Goal: Navigation & Orientation: Find specific page/section

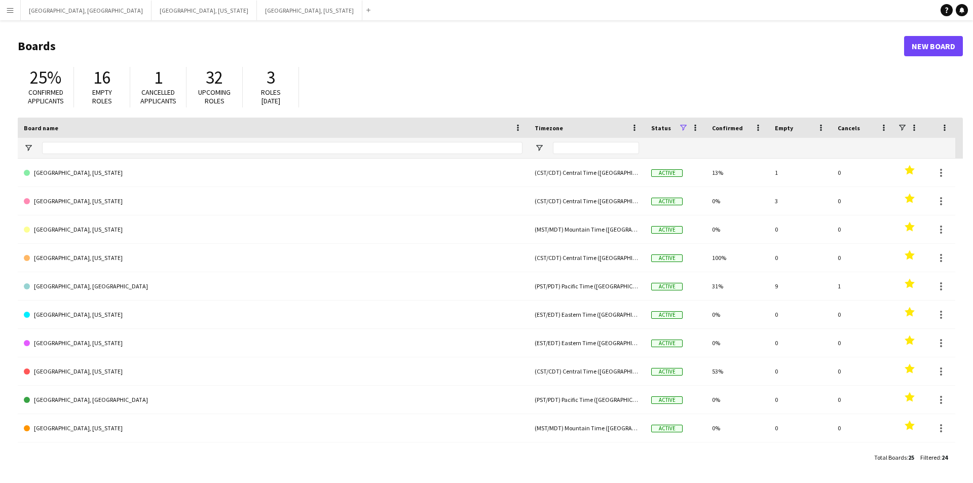
click at [0, 15] on button "Menu" at bounding box center [10, 10] width 20 height 20
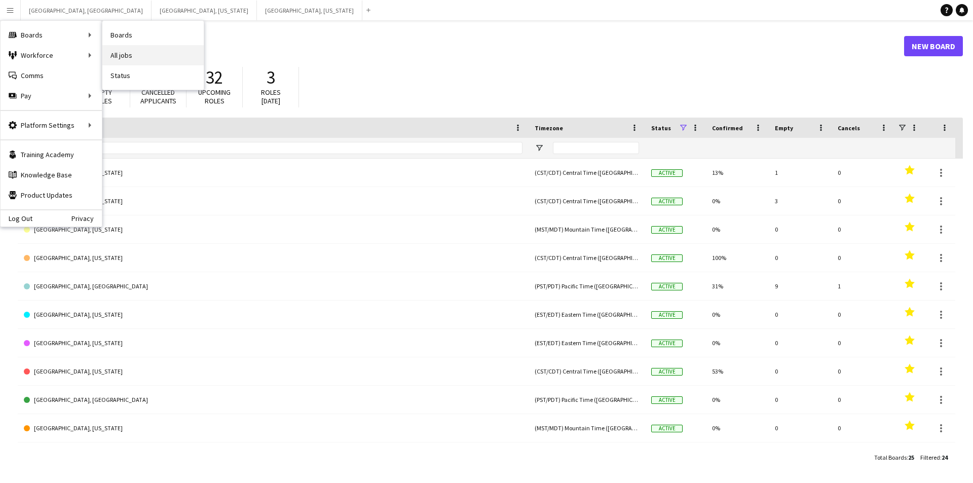
click at [137, 47] on link "All jobs" at bounding box center [152, 55] width 101 height 20
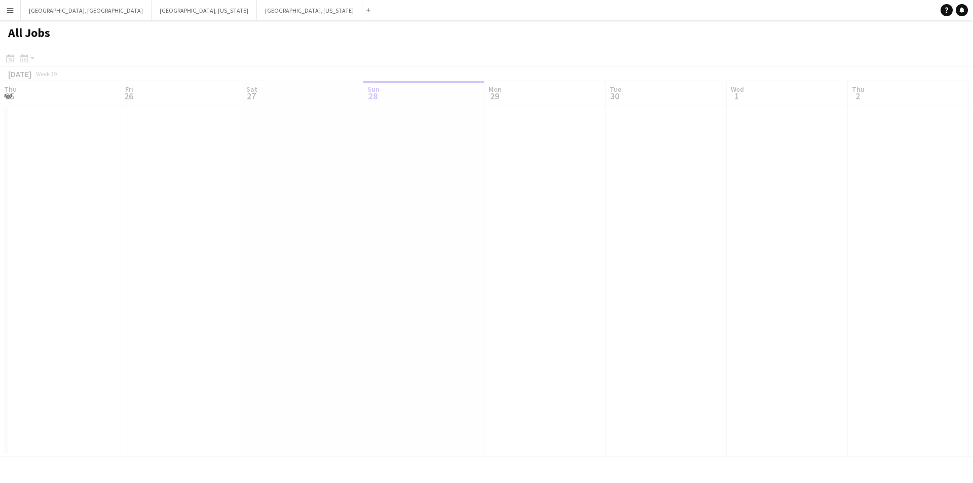
scroll to position [0, 242]
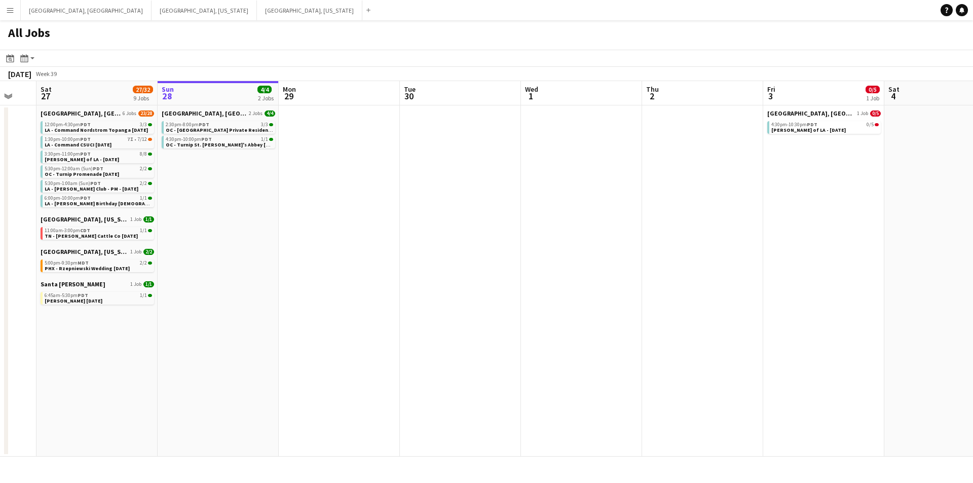
drag, startPoint x: 227, startPoint y: 253, endPoint x: 485, endPoint y: 254, distance: 258.5
click at [487, 253] on app-calendar-viewport "Thu 25 4/4 2 Jobs Fri 26 Sat 27 27/32 9 Jobs Sun 28 4/4 2 Jobs Mon 29 Tue 30 We…" at bounding box center [486, 269] width 973 height 376
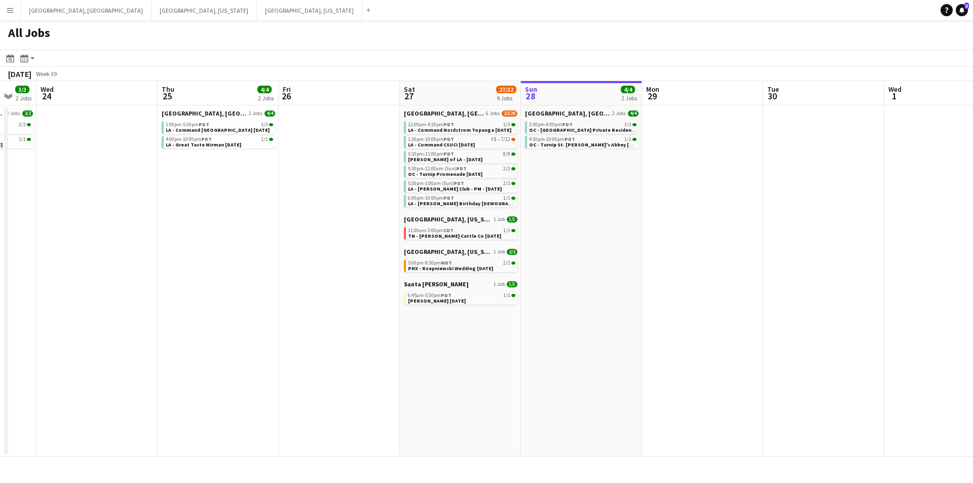
scroll to position [0, 332]
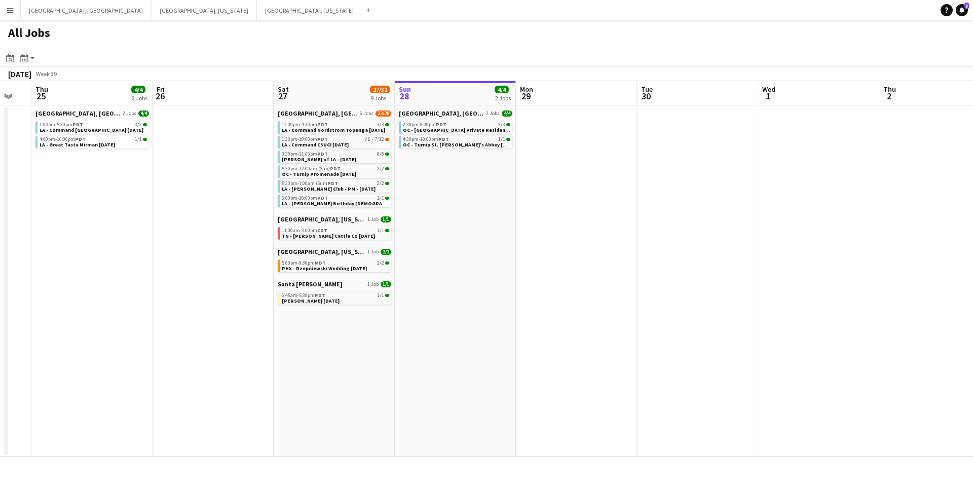
click at [362, 4] on div "Add" at bounding box center [368, 10] width 12 height 20
click at [366, 9] on app-icon "Add" at bounding box center [368, 10] width 4 height 4
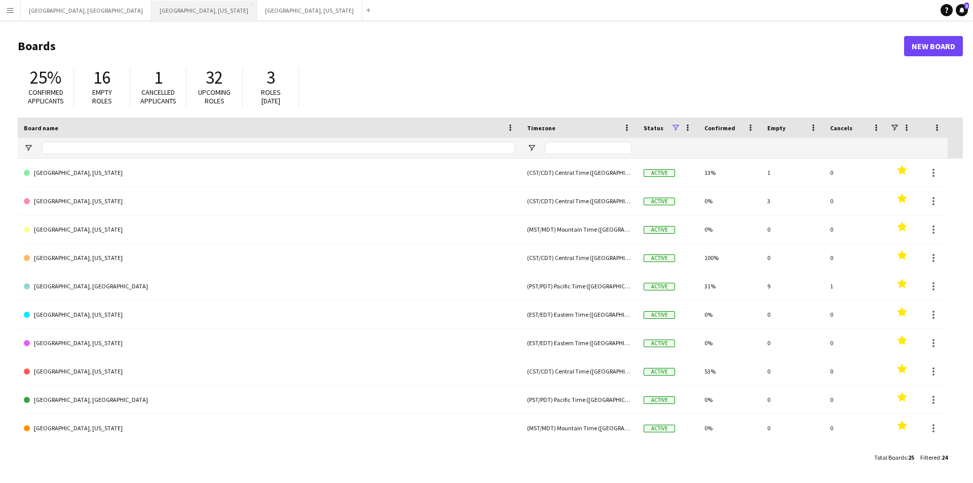
click at [152, 14] on button "[GEOGRAPHIC_DATA], [US_STATE] Close" at bounding box center [204, 11] width 105 height 20
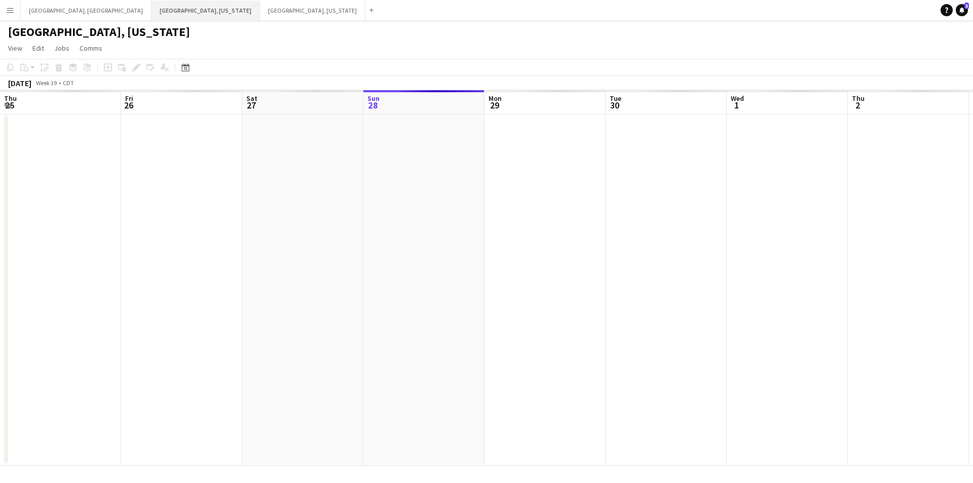
scroll to position [0, 242]
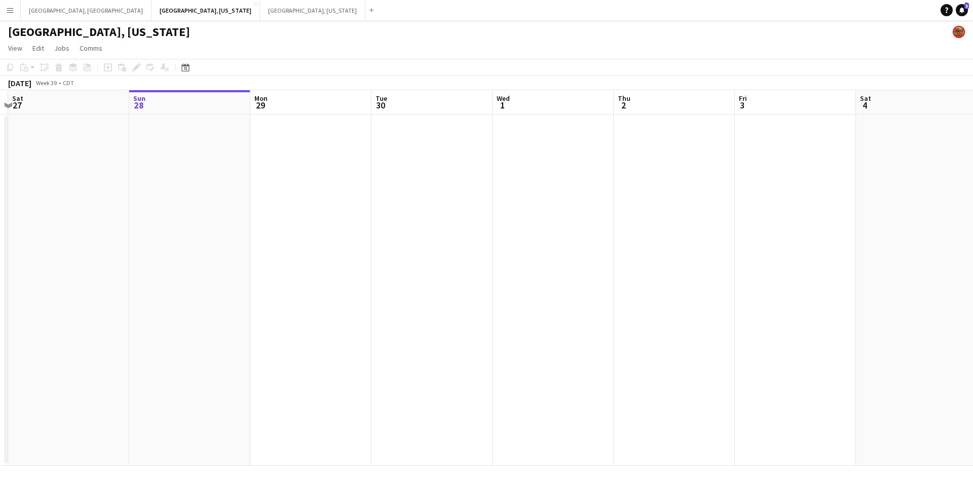
drag, startPoint x: 206, startPoint y: 227, endPoint x: 598, endPoint y: 264, distance: 393.5
click at [598, 264] on app-calendar-viewport "Thu 25 Fri 26 Sat 27 Sun 28 Mon 29 Tue 30 Wed 1 Thu 2 Fri 3 Sat 4 Sun 5 Mon 6 T…" at bounding box center [486, 278] width 973 height 376
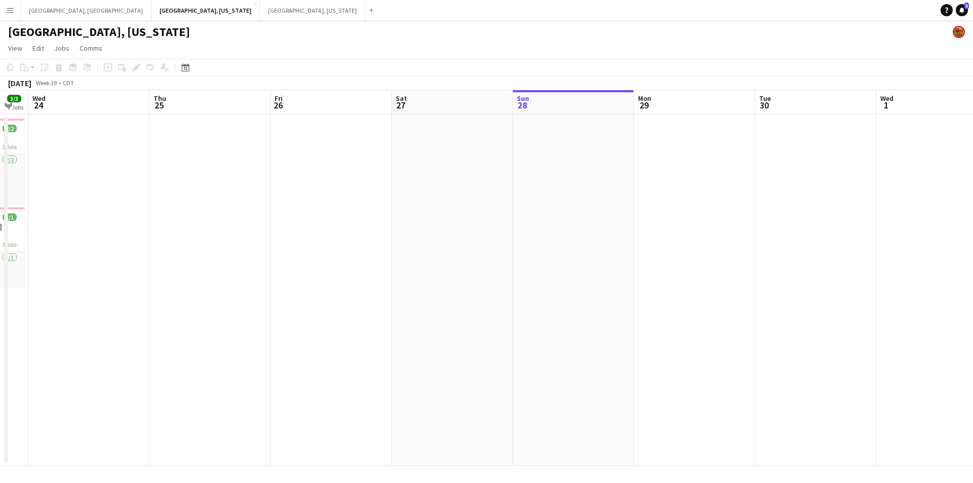
drag, startPoint x: 346, startPoint y: 245, endPoint x: 358, endPoint y: 231, distance: 19.1
click at [380, 245] on app-calendar-viewport "Mon 22 1/1 1 Job Tue 23 3/3 2 Jobs Wed 24 Thu 25 Fri 26 Sat 27 Sun 28 Mon 29 Tu…" at bounding box center [486, 278] width 973 height 376
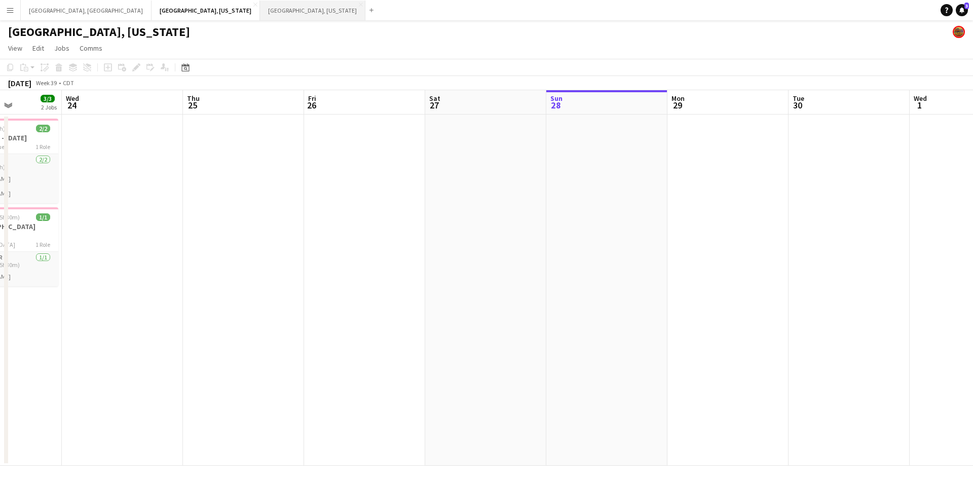
click at [260, 9] on button "[GEOGRAPHIC_DATA], [US_STATE] Close" at bounding box center [312, 11] width 105 height 20
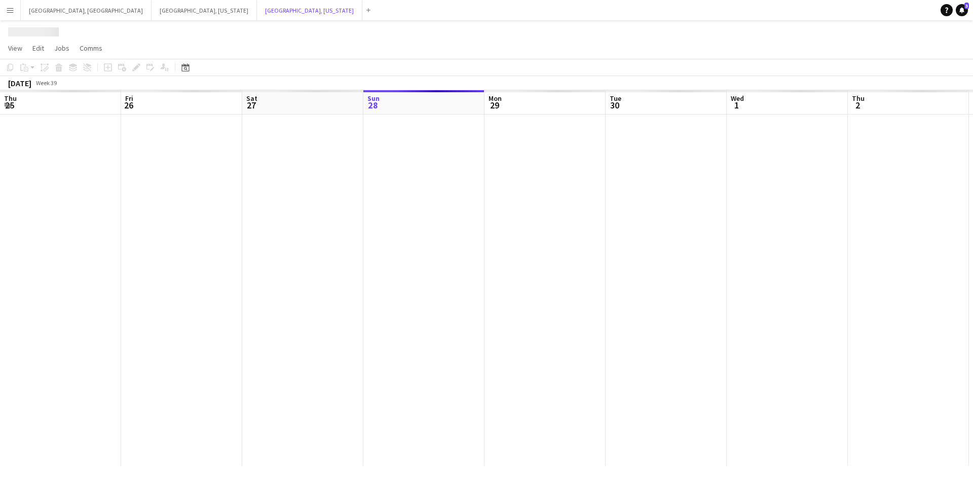
scroll to position [0, 242]
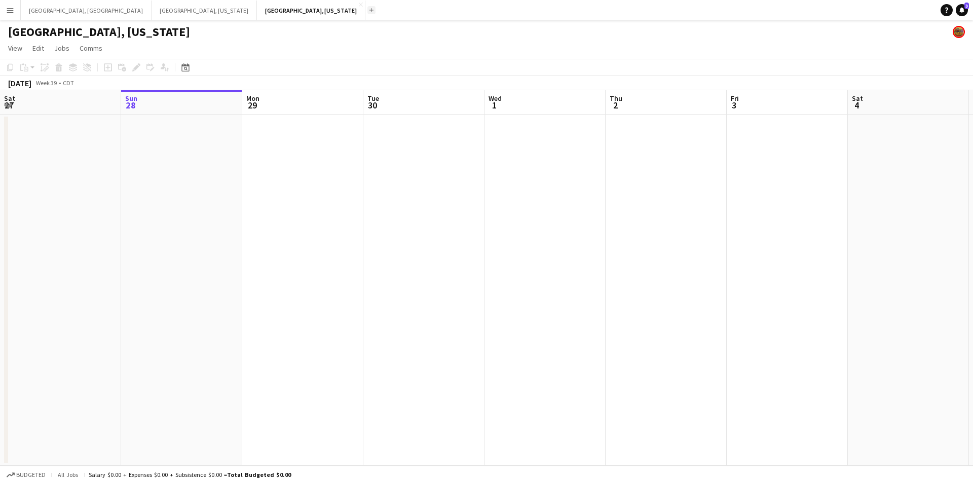
click at [367, 7] on button "Add" at bounding box center [371, 10] width 8 height 8
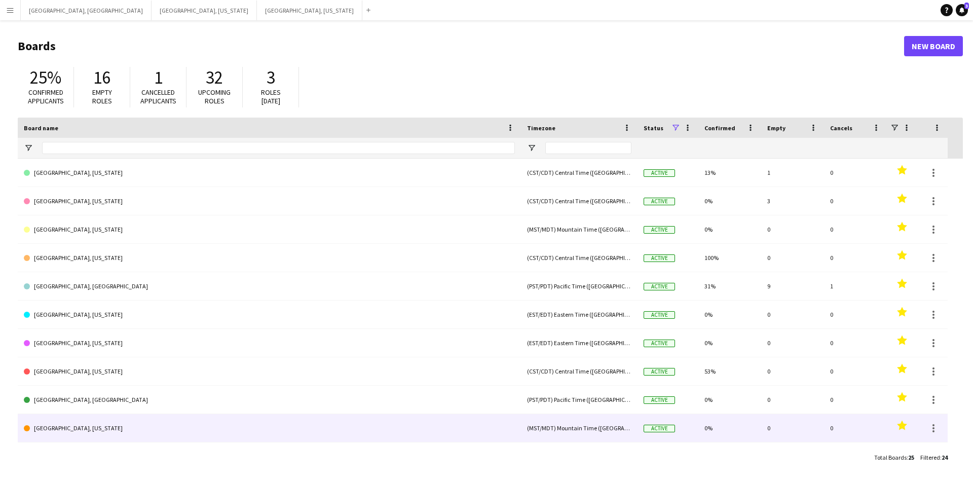
click at [115, 416] on link "[GEOGRAPHIC_DATA], [US_STATE]" at bounding box center [269, 428] width 491 height 28
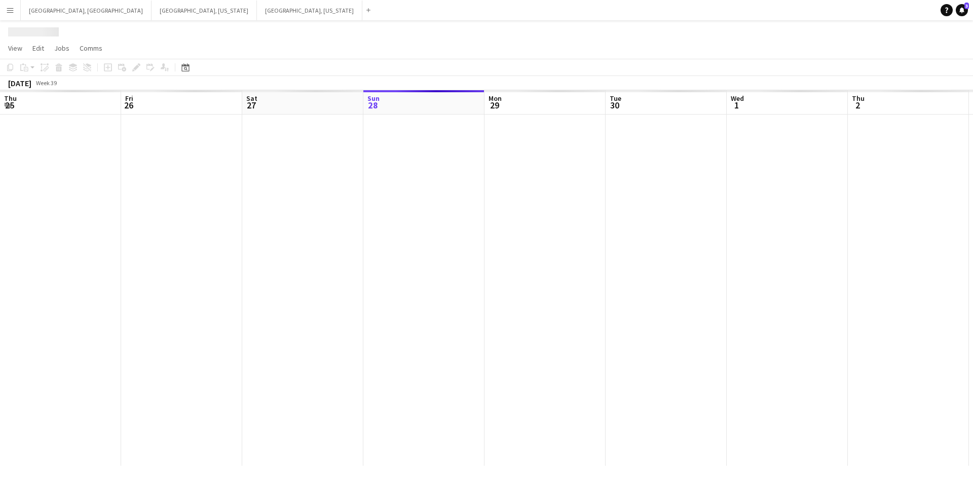
scroll to position [0, 242]
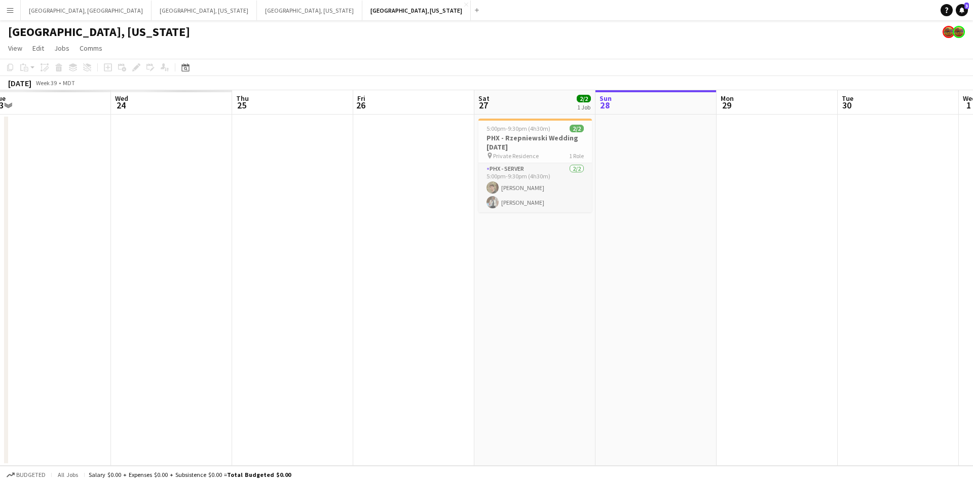
drag, startPoint x: 167, startPoint y: 296, endPoint x: 640, endPoint y: 265, distance: 473.9
click at [640, 265] on app-calendar-viewport "Sun 21 Mon 22 Tue 23 Wed 24 Thu 25 Fri 26 Sat 27 2/2 1 Job Sun 28 Mon 29 Tue 30…" at bounding box center [486, 278] width 973 height 376
click at [0, 14] on button "Menu" at bounding box center [10, 10] width 20 height 20
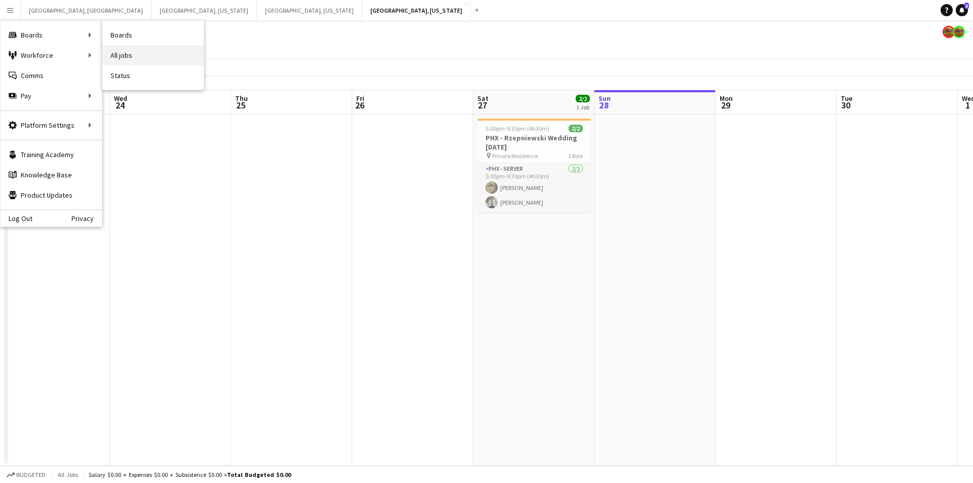
click at [127, 47] on link "All jobs" at bounding box center [152, 55] width 101 height 20
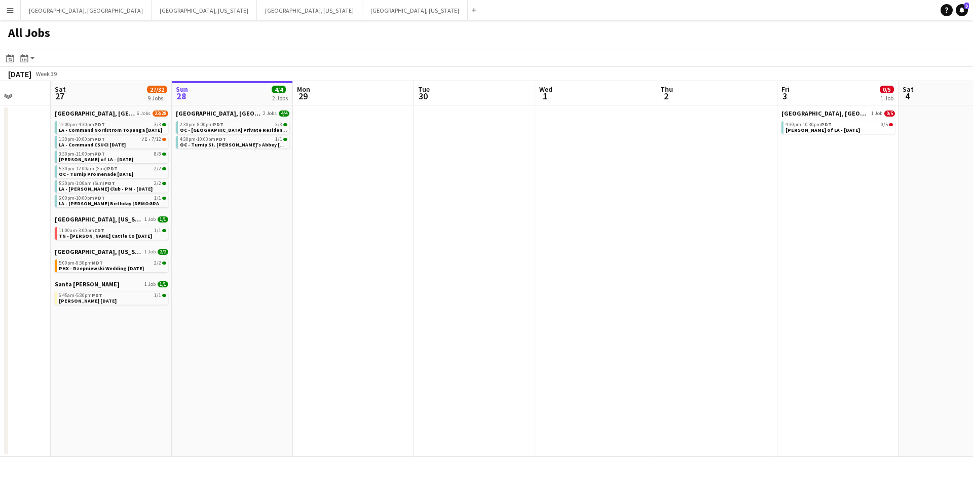
scroll to position [0, 290]
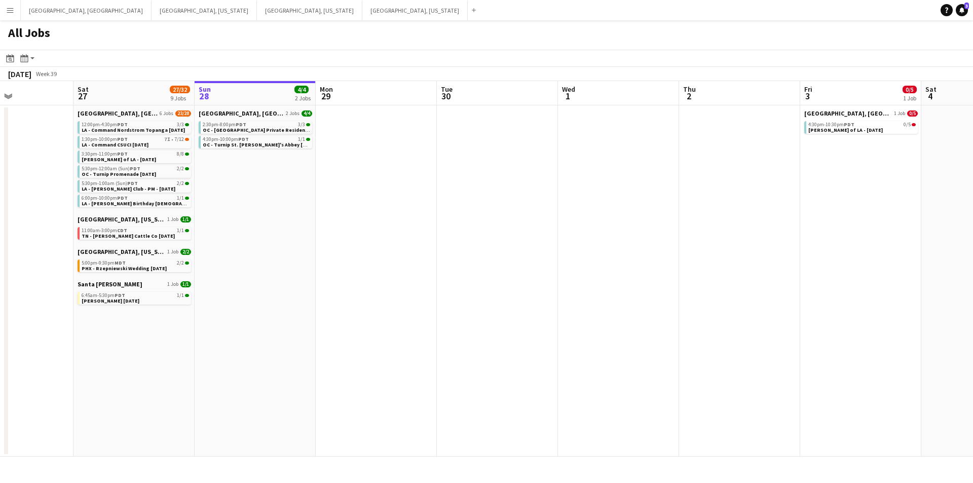
drag, startPoint x: 249, startPoint y: 277, endPoint x: 323, endPoint y: 288, distance: 74.3
click at [323, 288] on app-calendar-viewport "Wed 24 Thu 25 4/4 2 Jobs Fri 26 Sat 27 27/32 9 Jobs Sun 28 4/4 2 Jobs Mon 29 Tu…" at bounding box center [486, 269] width 973 height 376
click at [470, 13] on button "Add" at bounding box center [474, 10] width 8 height 8
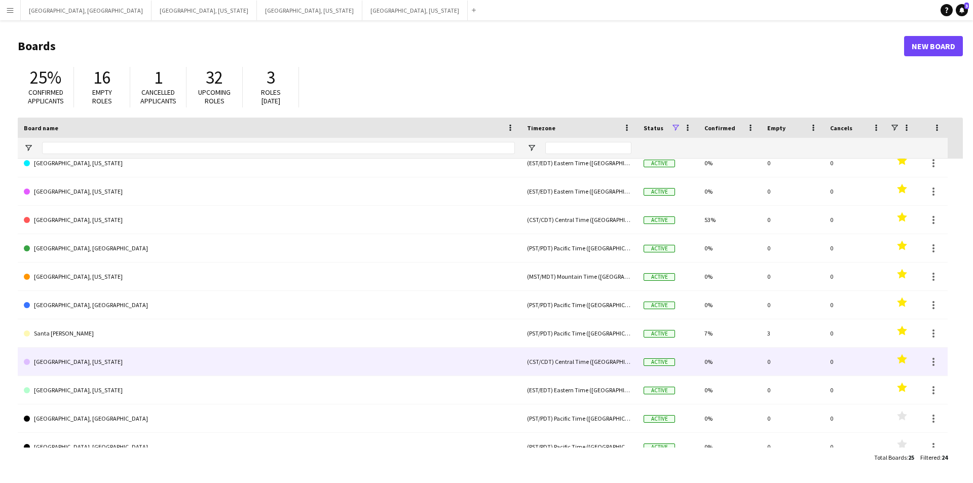
scroll to position [152, 0]
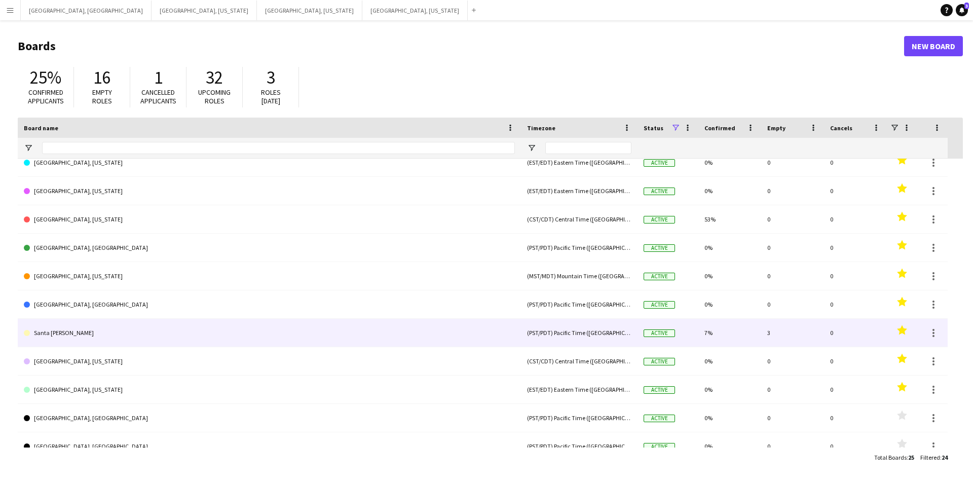
click at [77, 329] on link "Santa [PERSON_NAME]" at bounding box center [269, 333] width 491 height 28
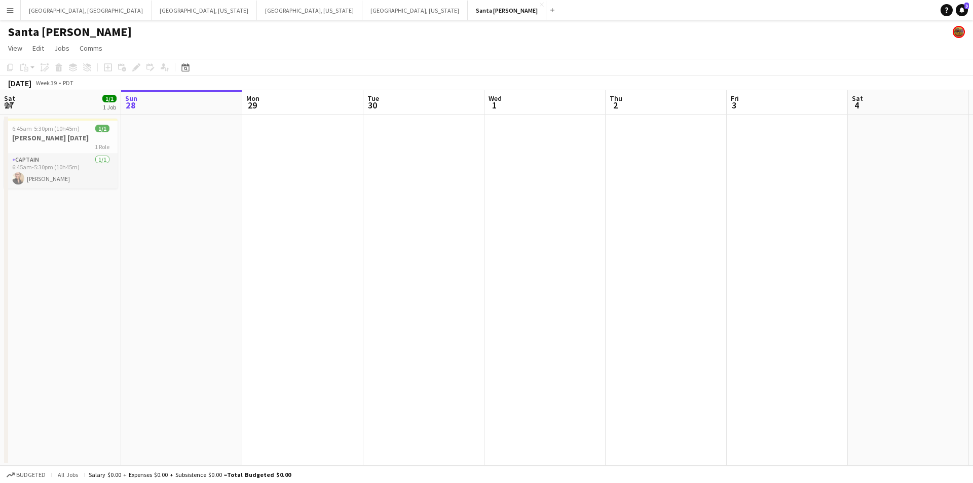
scroll to position [0, 262]
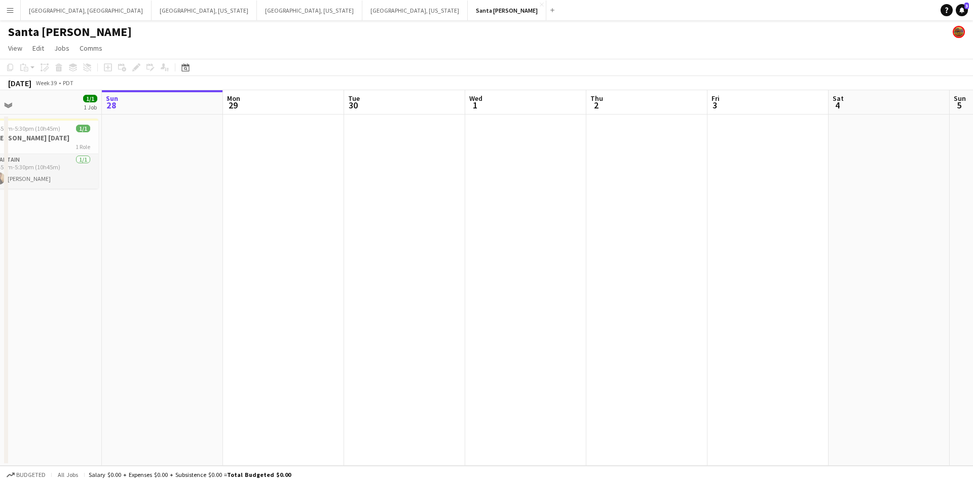
drag, startPoint x: 175, startPoint y: 265, endPoint x: 277, endPoint y: 252, distance: 102.7
click at [277, 252] on app-calendar-viewport "Thu 25 Fri 26 Sat 27 1/1 1 Job Sun 28 Mon 29 Tue 30 Wed 1 Thu 2 Fri 3 Sat 4 Sun…" at bounding box center [486, 278] width 973 height 376
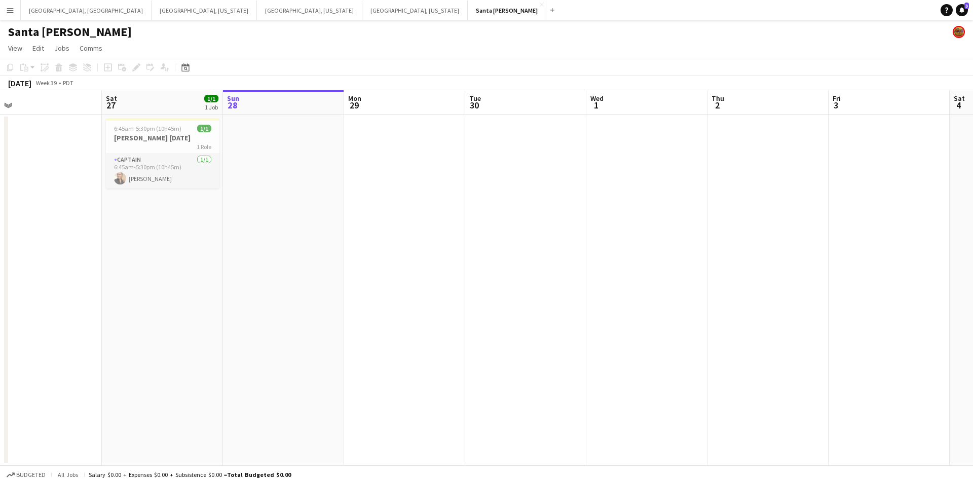
click at [0, 11] on button "Menu" at bounding box center [10, 10] width 20 height 20
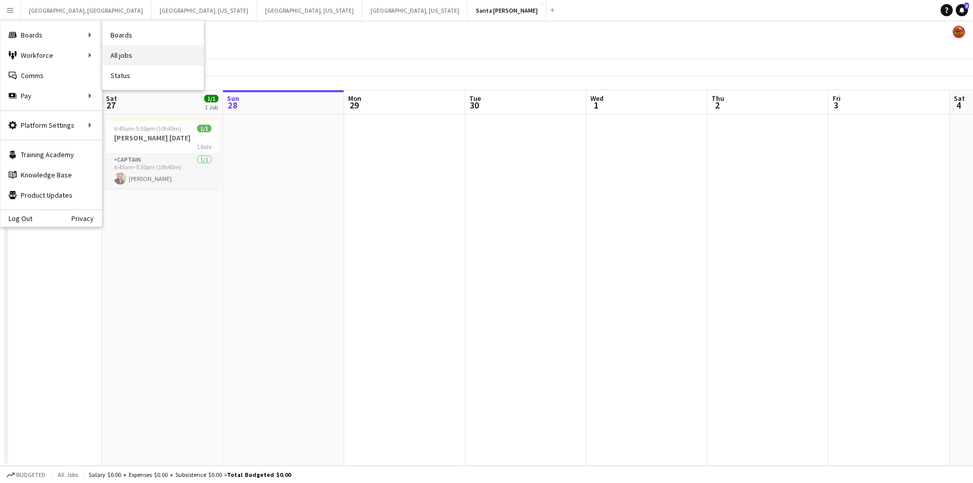
click at [126, 48] on link "All jobs" at bounding box center [152, 55] width 101 height 20
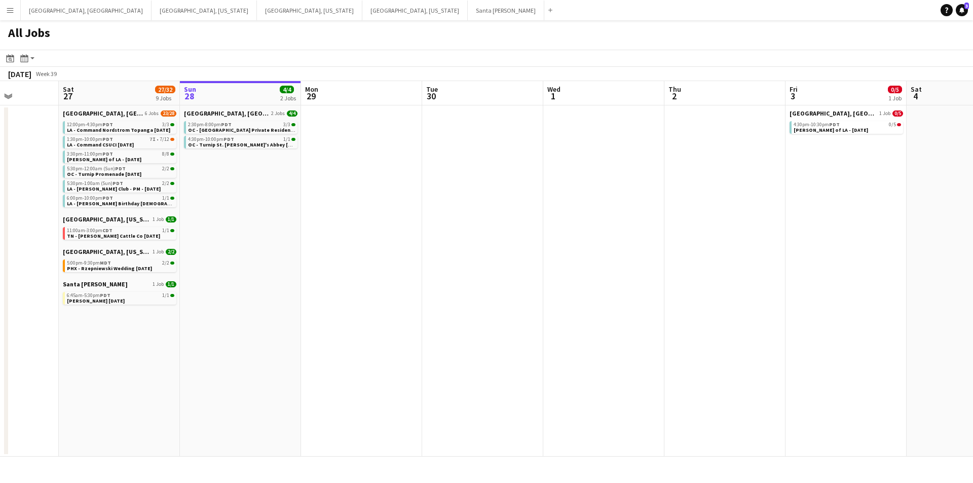
scroll to position [0, 278]
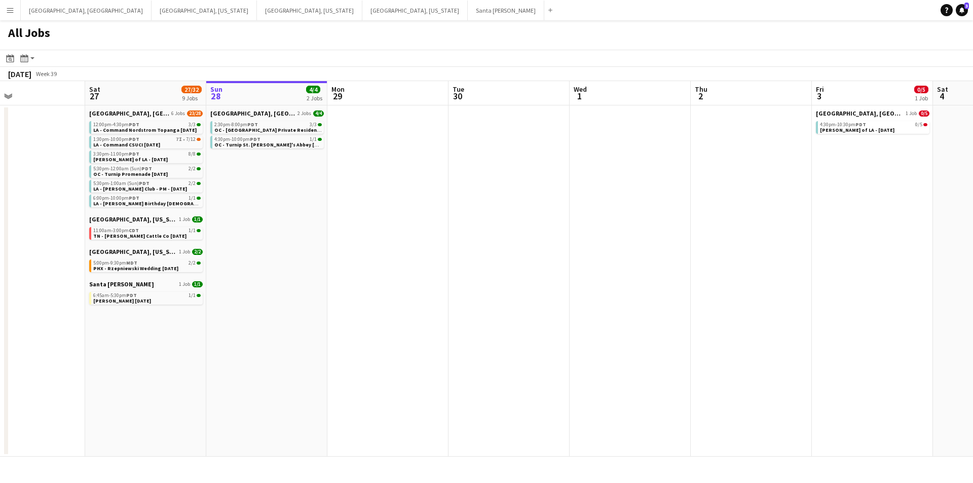
drag, startPoint x: 185, startPoint y: 277, endPoint x: 250, endPoint y: 285, distance: 65.8
click at [250, 285] on app-calendar-viewport "Wed 24 Thu 25 4/4 2 Jobs Fri 26 Sat 27 27/32 9 Jobs Sun 28 4/4 2 Jobs Mon 29 Tu…" at bounding box center [486, 269] width 973 height 376
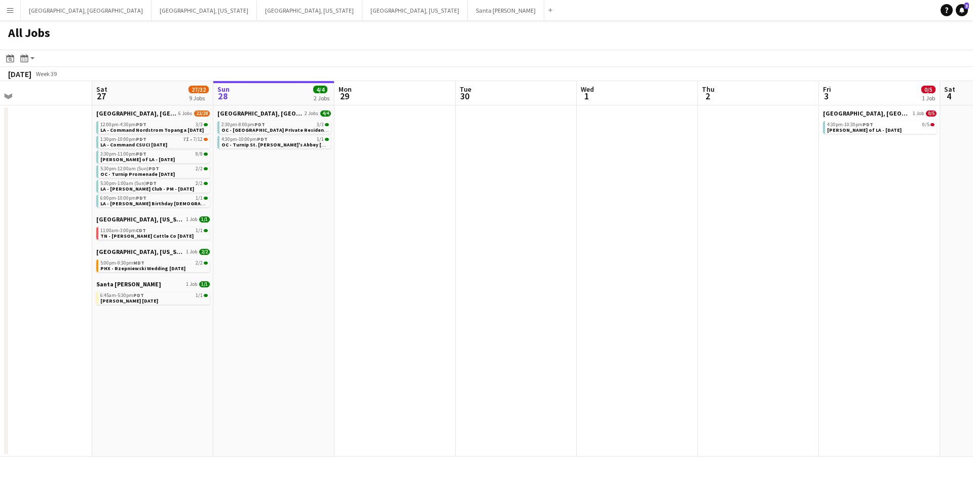
drag, startPoint x: 225, startPoint y: 284, endPoint x: 232, endPoint y: 284, distance: 7.1
click at [232, 284] on app-calendar-viewport "Wed 24 Thu 25 4/4 2 Jobs Fri 26 Sat 27 27/32 9 Jobs Sun 28 4/4 2 Jobs Mon 29 Tu…" at bounding box center [486, 269] width 973 height 376
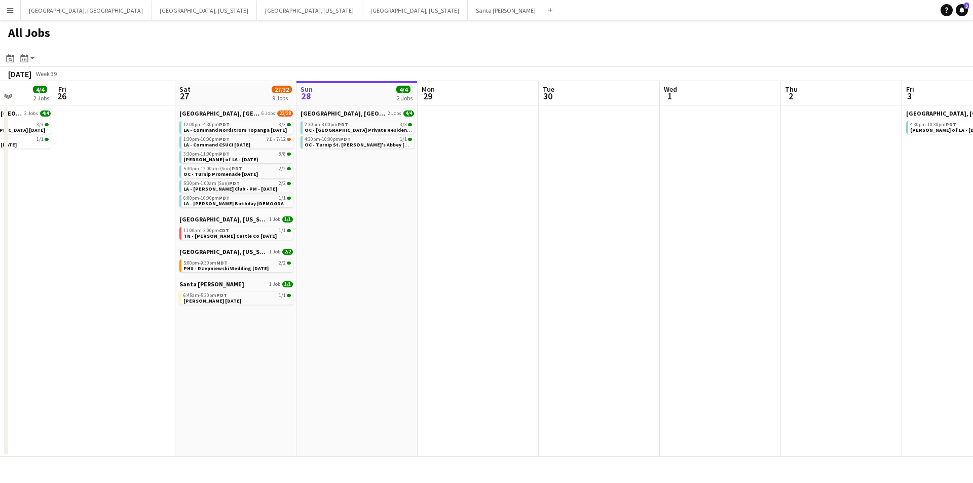
drag, startPoint x: 390, startPoint y: 214, endPoint x: 473, endPoint y: 207, distance: 83.5
click at [473, 207] on app-calendar-viewport "Tue 23 3/3 2 Jobs Wed 24 Thu 25 4/4 2 Jobs Fri 26 Sat 27 27/32 9 Jobs Sun 28 4/…" at bounding box center [486, 269] width 973 height 376
